Goal: Check status: Check status

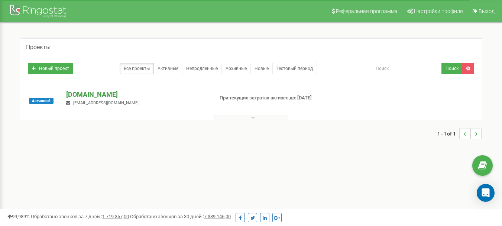
click at [91, 94] on p "[DOMAIN_NAME]" at bounding box center [136, 95] width 141 height 10
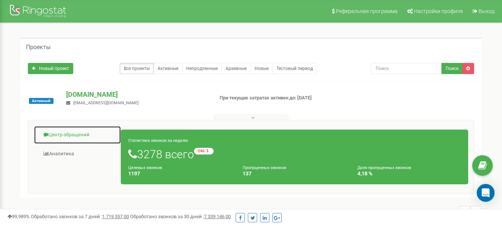
click at [77, 135] on link "Центр обращений" at bounding box center [77, 135] width 87 height 18
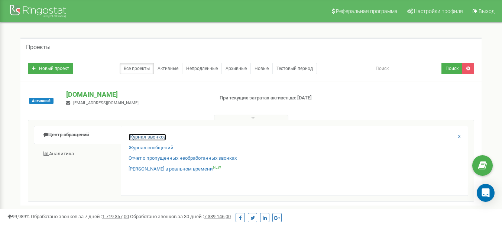
click at [153, 135] on link "Журнал звонков" at bounding box center [148, 136] width 38 height 7
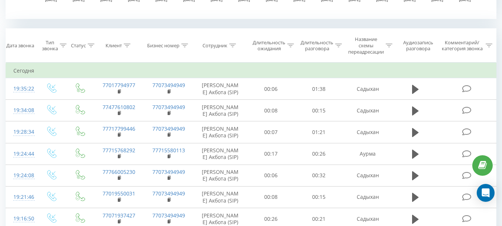
scroll to position [297, 0]
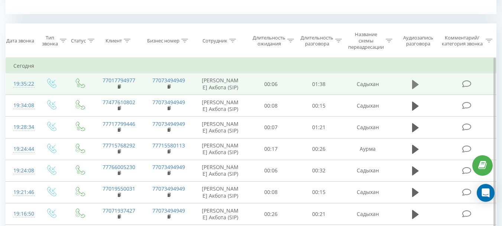
click at [415, 83] on icon at bounding box center [415, 84] width 7 height 9
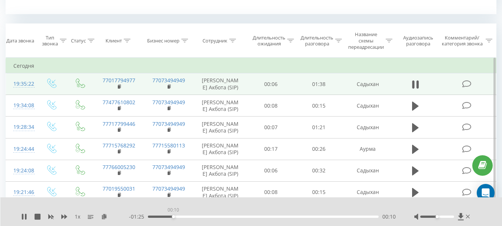
click at [173, 215] on div "00:10" at bounding box center [263, 216] width 231 height 2
drag, startPoint x: 177, startPoint y: 216, endPoint x: 307, endPoint y: 217, distance: 129.7
click at [307, 217] on div "01:06" at bounding box center [263, 216] width 231 height 2
click at [310, 216] on div "01:07" at bounding box center [263, 216] width 231 height 2
click at [23, 216] on icon at bounding box center [22, 216] width 1 height 6
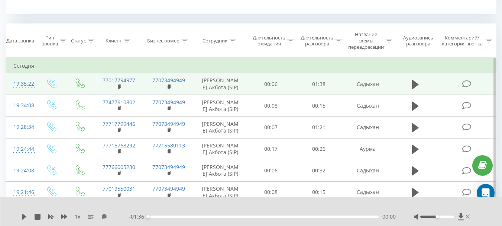
click at [23, 216] on icon at bounding box center [24, 216] width 4 height 6
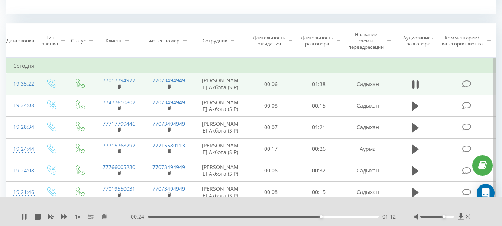
drag, startPoint x: 439, startPoint y: 215, endPoint x: 445, endPoint y: 215, distance: 6.7
click at [445, 215] on div at bounding box center [437, 216] width 34 height 2
click at [25, 216] on icon at bounding box center [25, 216] width 1 height 6
